Goal: Task Accomplishment & Management: Manage account settings

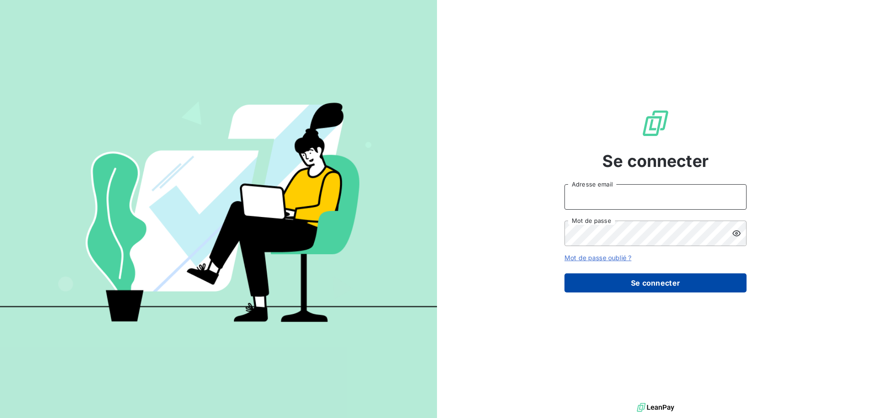
type input "[EMAIL_ADDRESS][DOMAIN_NAME]"
click at [627, 288] on button "Se connecter" at bounding box center [655, 283] width 182 height 19
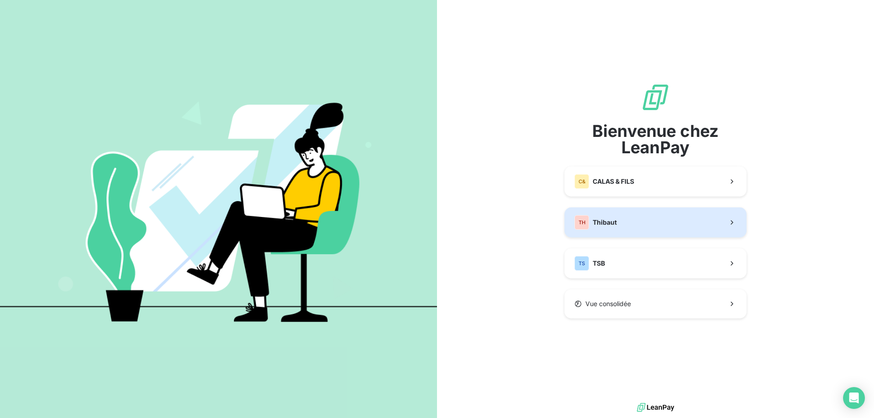
click at [667, 229] on button "TH Thibaut" at bounding box center [655, 223] width 182 height 30
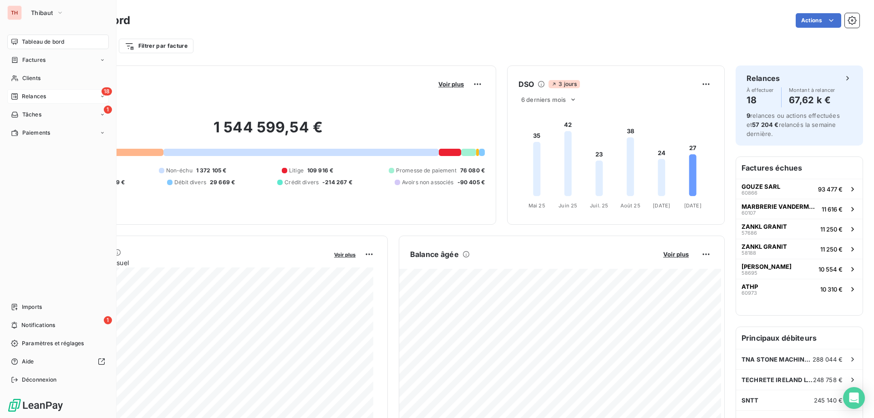
click at [24, 92] on div "18 Relances" at bounding box center [57, 96] width 101 height 15
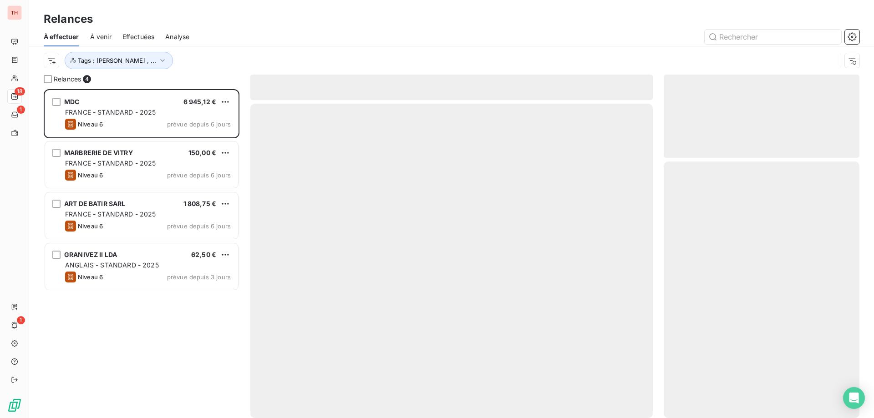
scroll to position [322, 189]
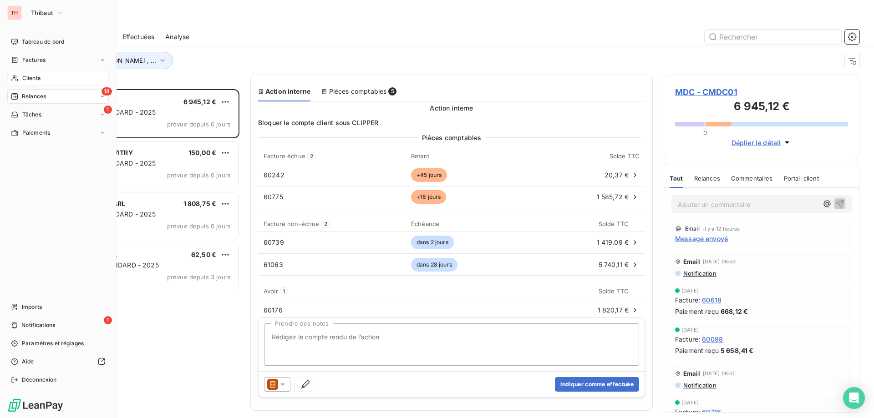
click at [22, 78] on span "Clients" at bounding box center [31, 78] width 18 height 8
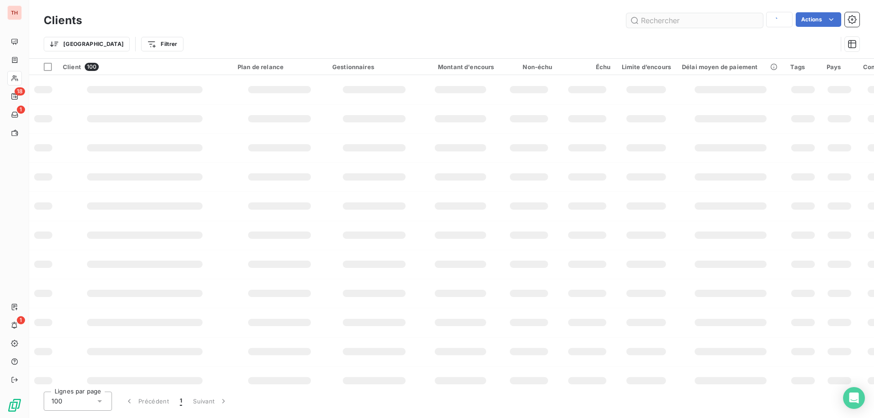
click at [665, 21] on input "text" at bounding box center [694, 20] width 137 height 15
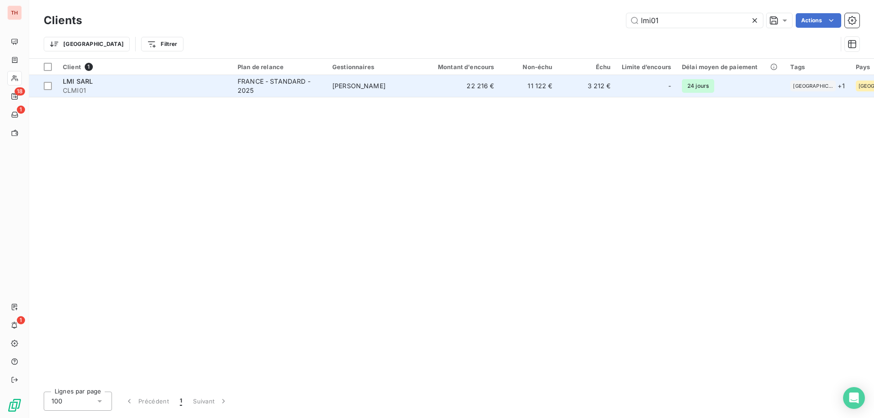
type input "lmi01"
click at [289, 92] on div "FRANCE - STANDARD - 2025" at bounding box center [280, 86] width 84 height 18
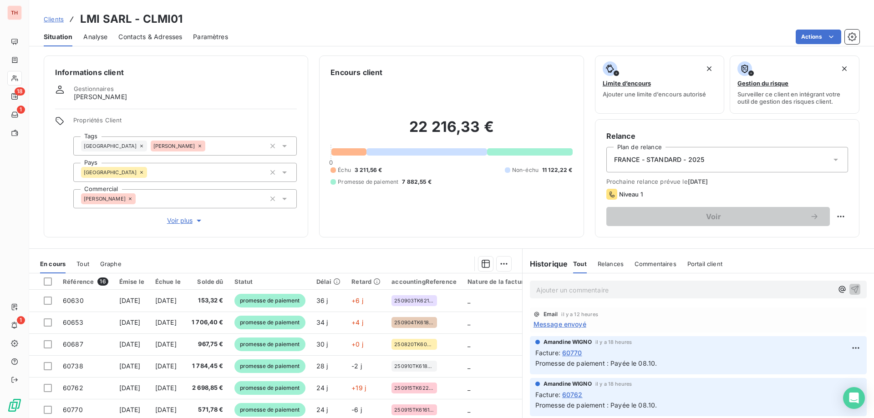
click at [607, 294] on p "Ajouter un commentaire ﻿" at bounding box center [684, 289] width 297 height 11
drag, startPoint x: 583, startPoint y: 287, endPoint x: 584, endPoint y: 292, distance: 5.2
click at [584, 287] on span "Ai eu [PERSON_NAME] en ligne pour check" at bounding box center [602, 289] width 132 height 8
click at [696, 287] on p "Ai eu [PERSON_NAME] en ligne pour check" at bounding box center [684, 289] width 297 height 10
click at [850, 290] on icon "button" at bounding box center [854, 288] width 9 height 9
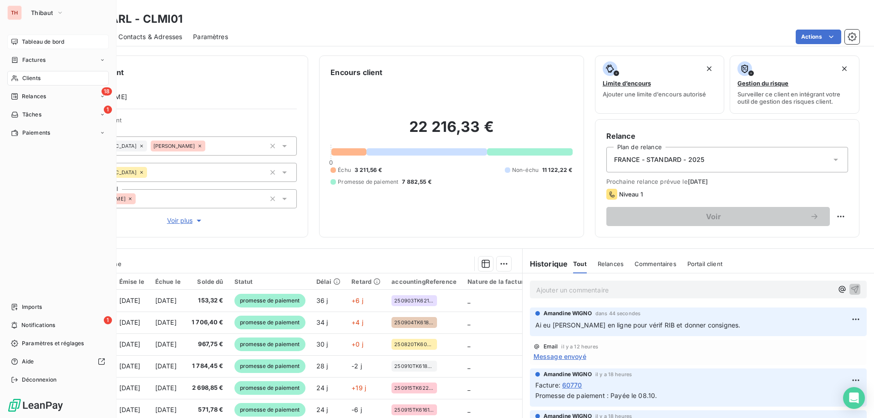
click at [25, 41] on span "Tableau de bord" at bounding box center [43, 42] width 42 height 8
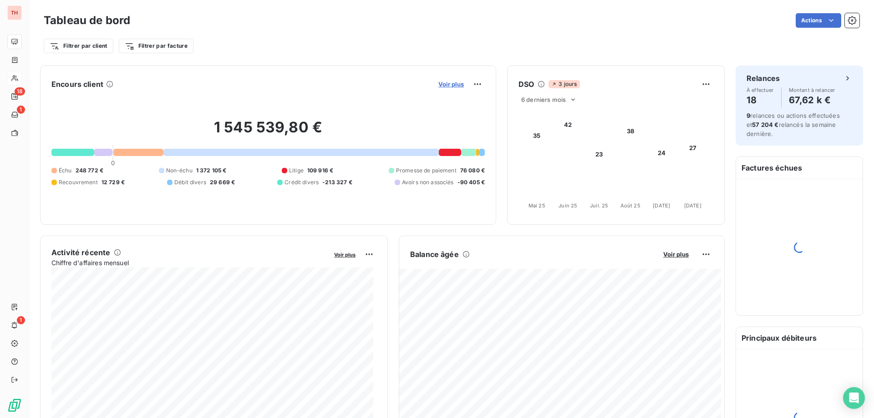
click at [442, 84] on span "Voir plus" at bounding box center [450, 84] width 25 height 7
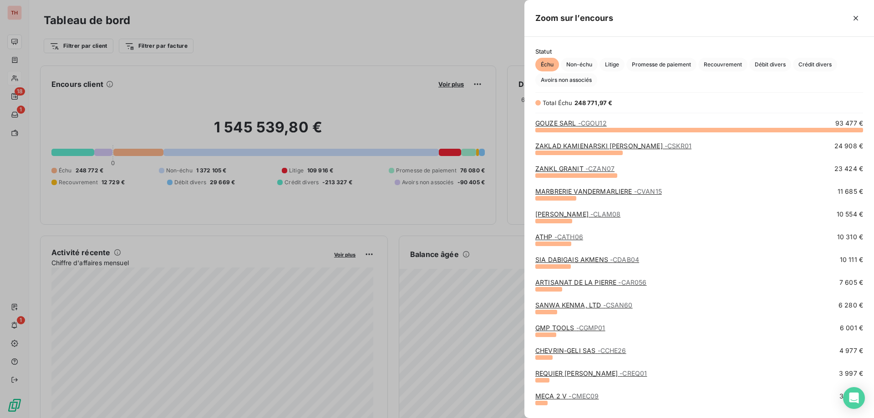
scroll to position [282, 343]
click at [588, 67] on span "Non-échu" at bounding box center [579, 65] width 37 height 14
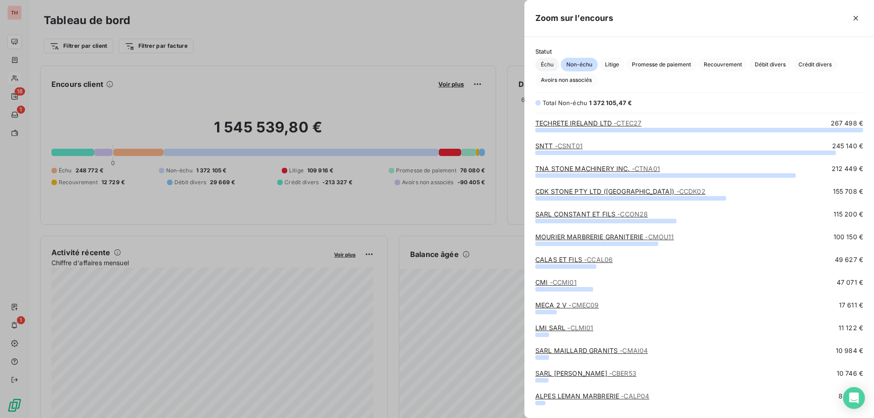
click at [552, 65] on span "Échu" at bounding box center [547, 65] width 24 height 14
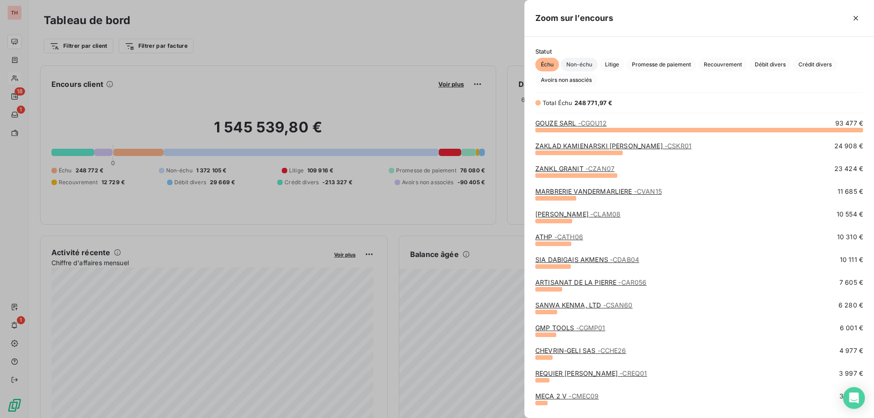
click at [573, 67] on span "Non-échu" at bounding box center [579, 65] width 37 height 14
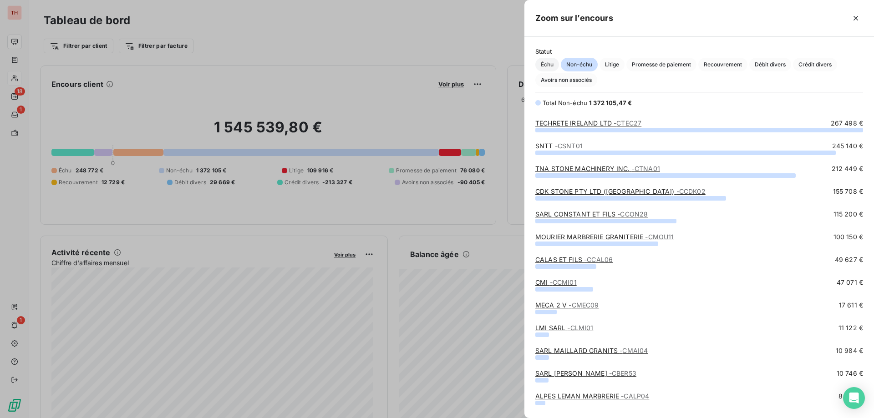
click at [547, 65] on span "Échu" at bounding box center [547, 65] width 24 height 14
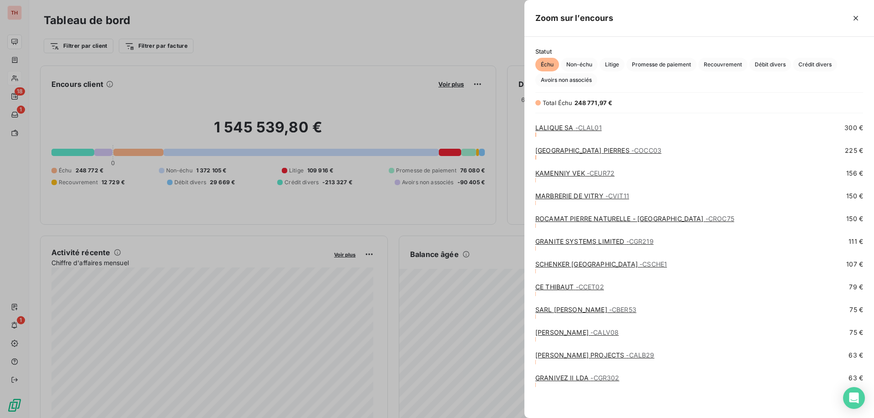
scroll to position [837, 0]
